Goal: Find specific page/section: Find specific page/section

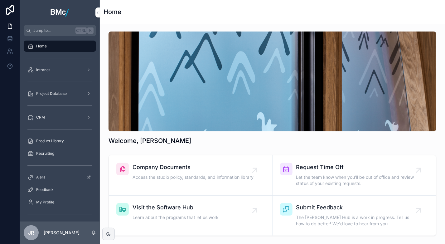
click at [42, 70] on span "Intranet" at bounding box center [43, 69] width 14 height 5
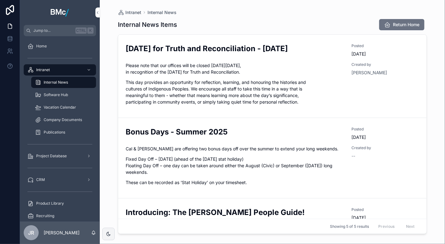
click at [52, 109] on span "Vacation Calendar" at bounding box center [60, 107] width 32 height 5
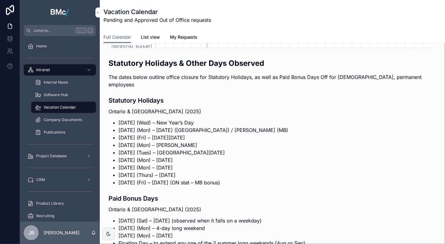
scroll to position [161, 0]
